Goal: Task Accomplishment & Management: Use online tool/utility

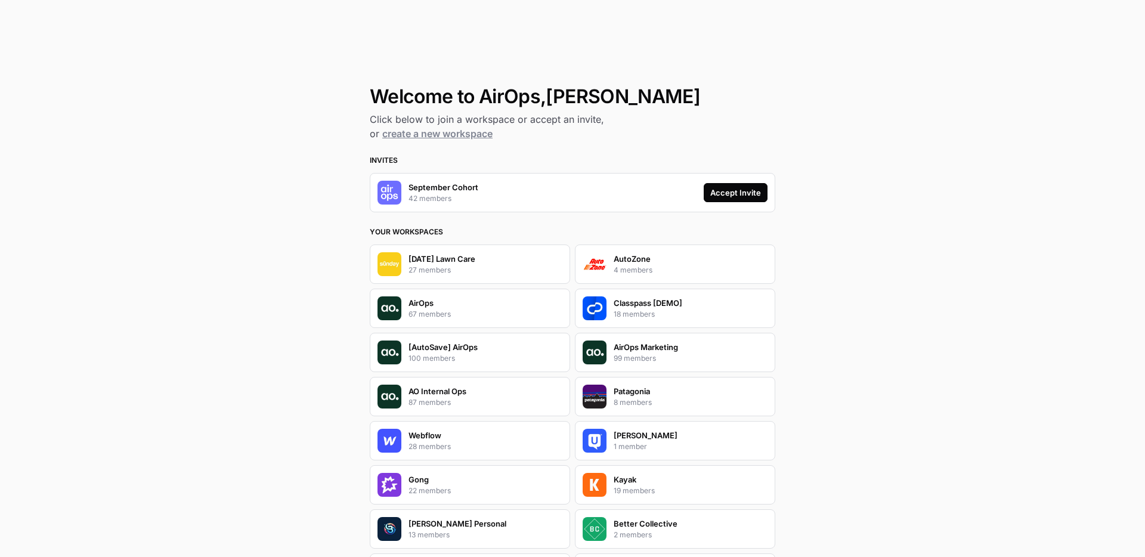
click at [761, 189] on button "Accept Invite" at bounding box center [736, 192] width 64 height 19
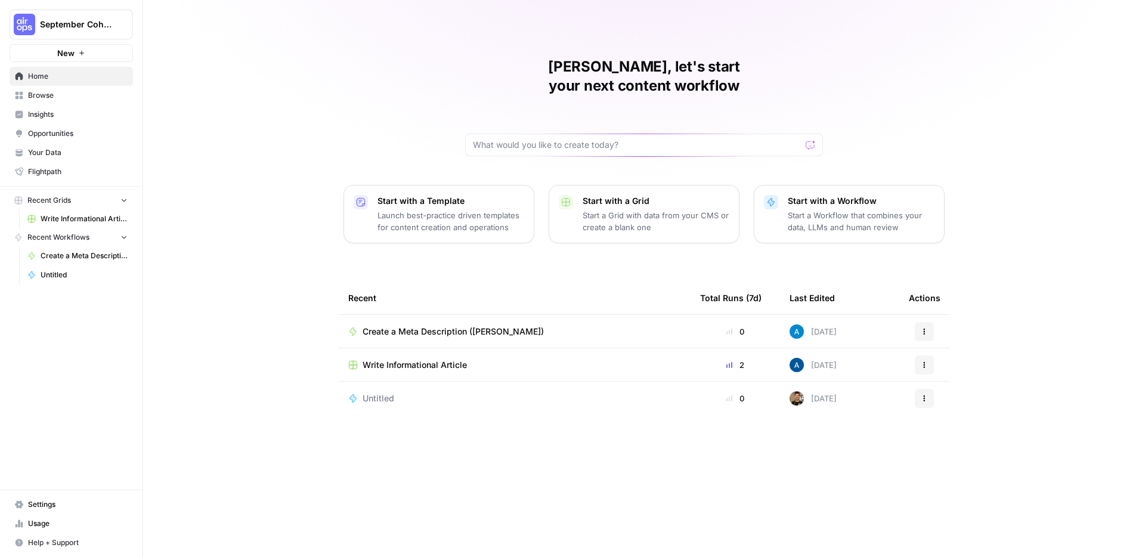
click at [204, 243] on div "[PERSON_NAME], let's start your next content workflow Start with a Template Lau…" at bounding box center [644, 278] width 1002 height 557
click at [238, 289] on div "[PERSON_NAME], let's start your next content workflow Start with a Template Lau…" at bounding box center [644, 278] width 1002 height 557
